Goal: Task Accomplishment & Management: Manage account settings

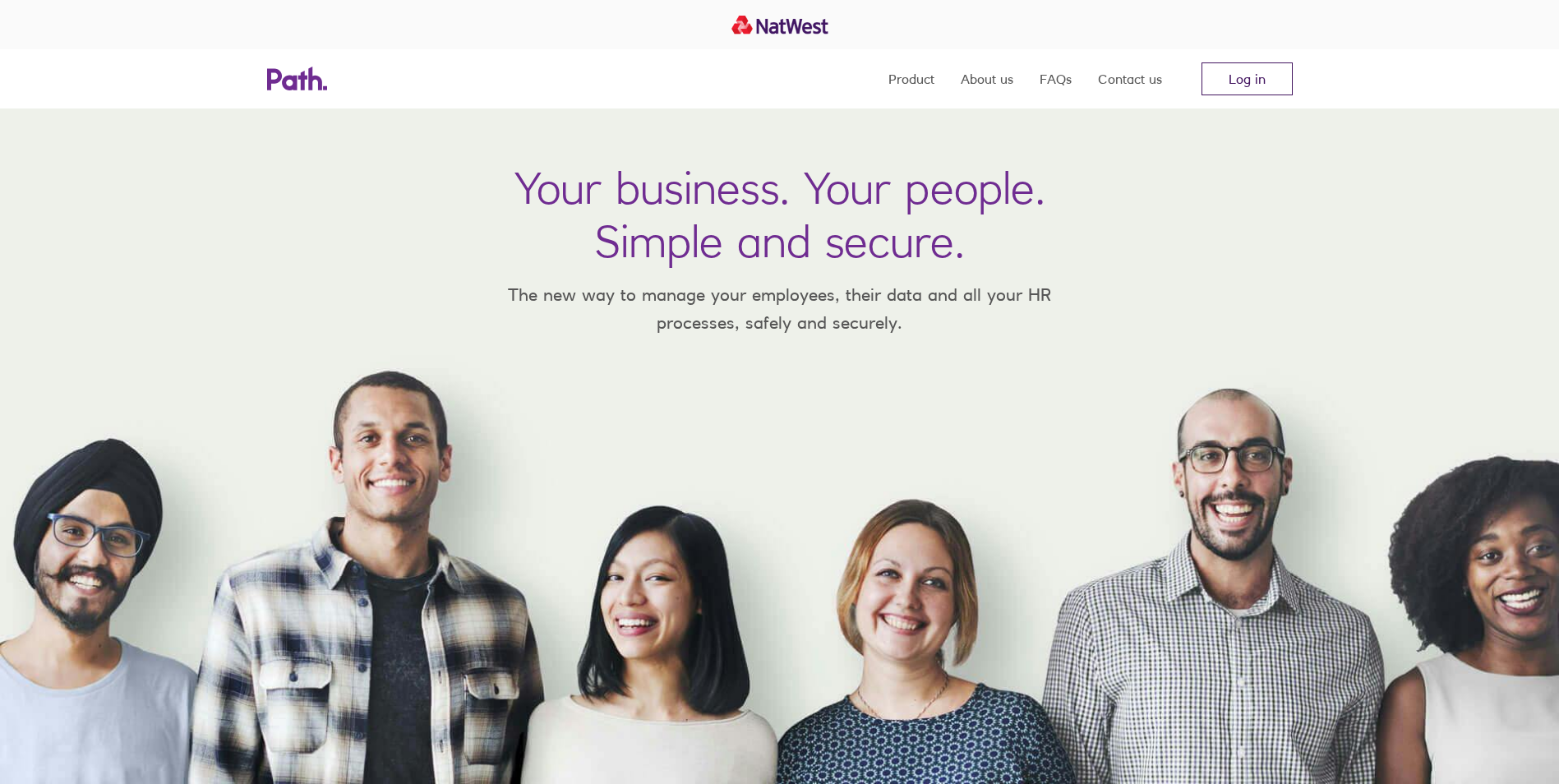
click at [1277, 79] on link "Log in" at bounding box center [1248, 78] width 91 height 33
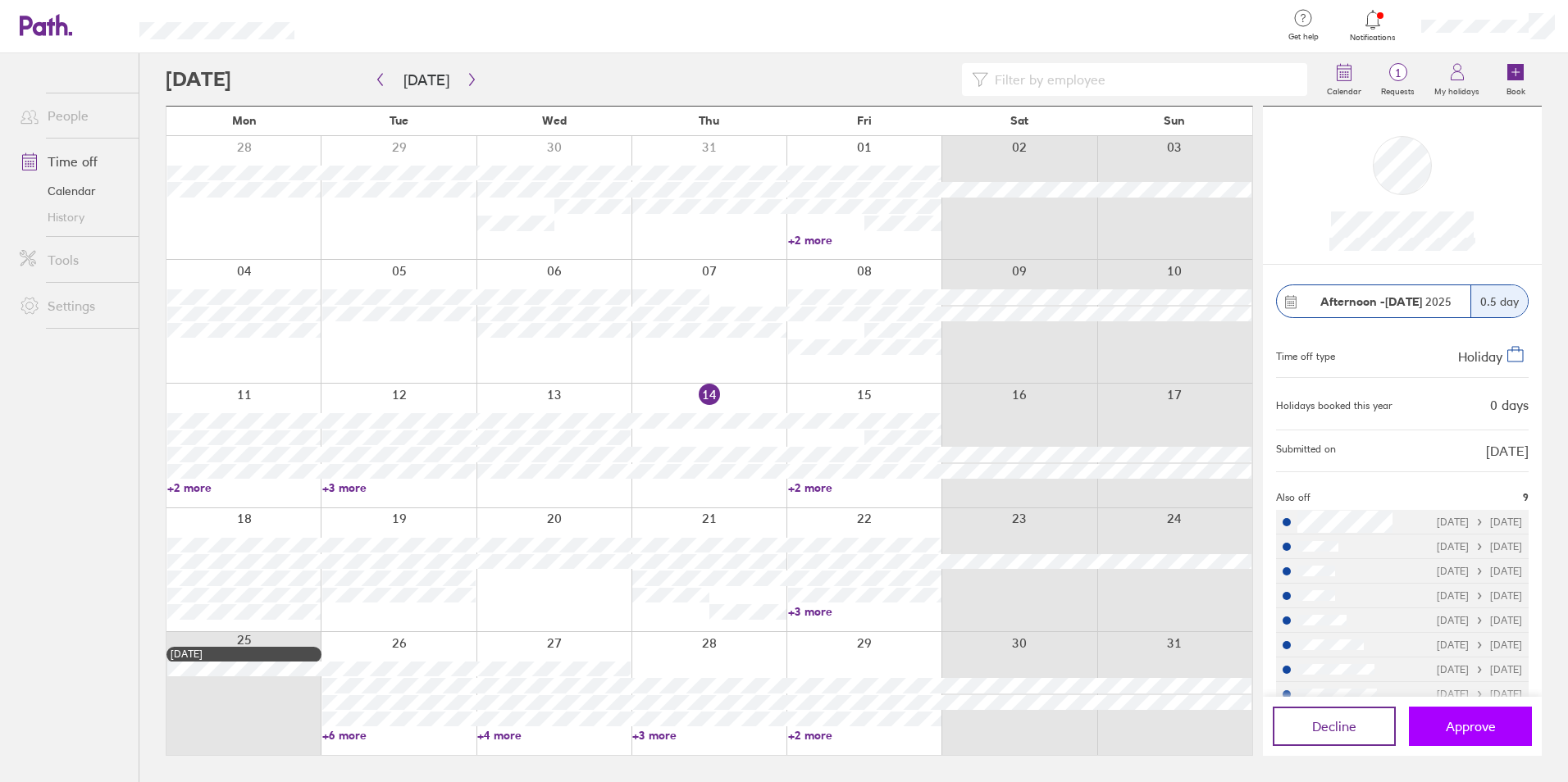
click at [1465, 728] on span "Approve" at bounding box center [1471, 726] width 50 height 15
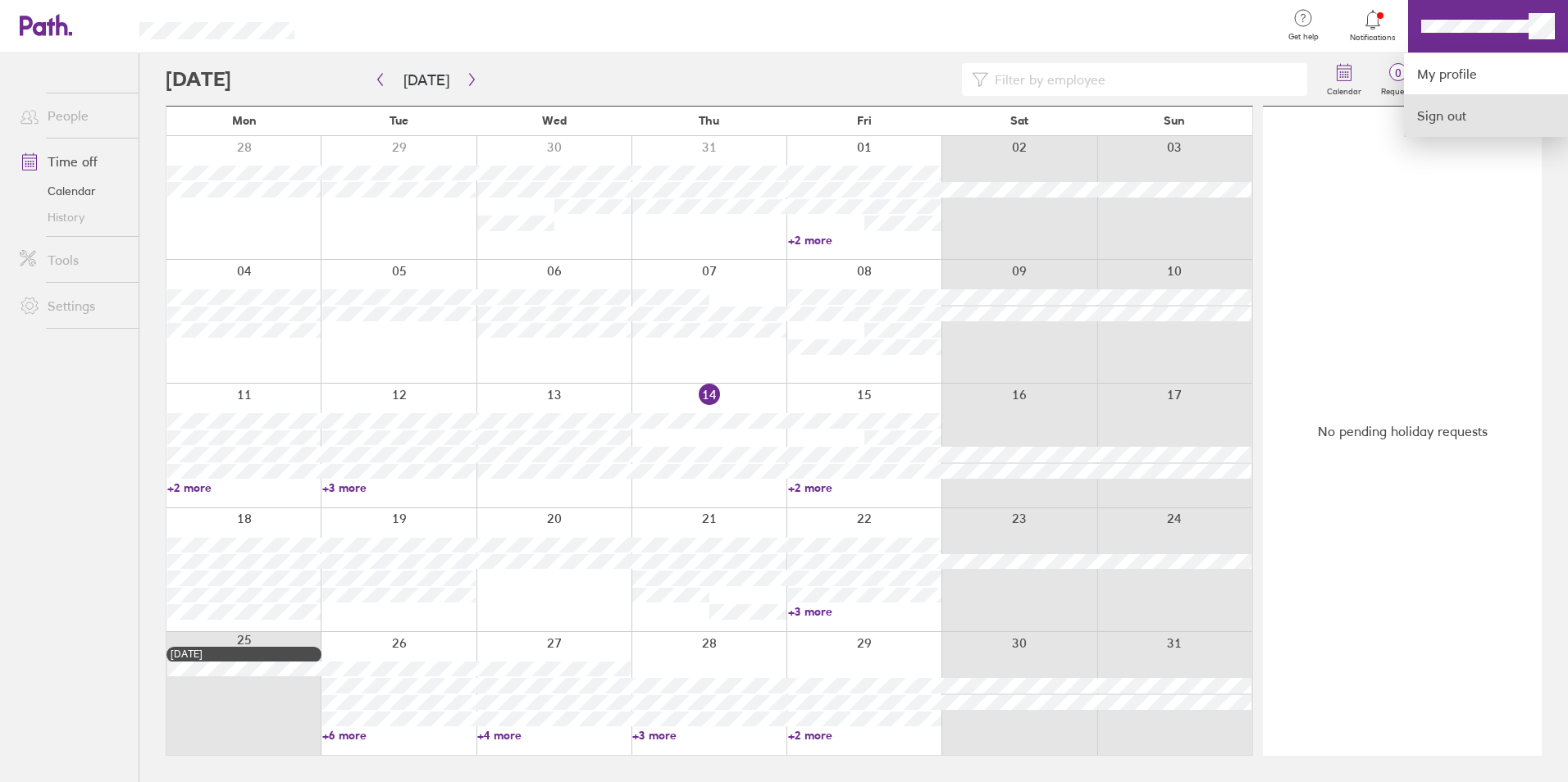
click at [1454, 117] on link "Sign out" at bounding box center [1486, 116] width 164 height 41
